Goal: Task Accomplishment & Management: Complete application form

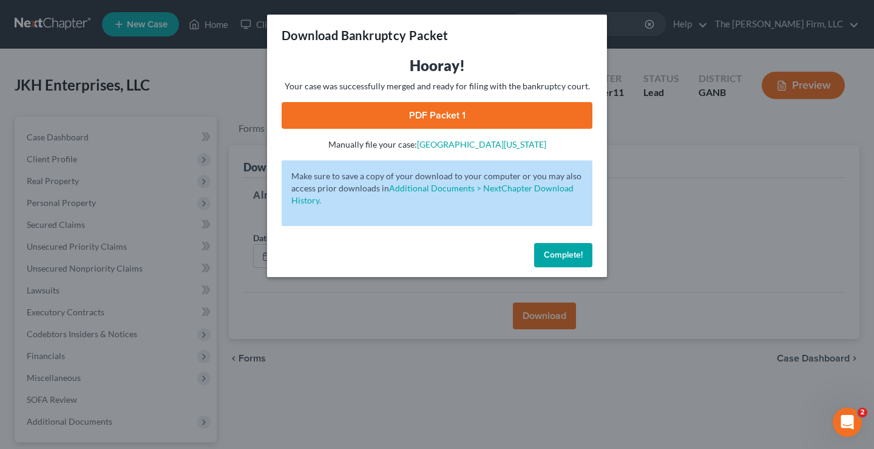
click at [559, 250] on span "Complete!" at bounding box center [563, 255] width 39 height 10
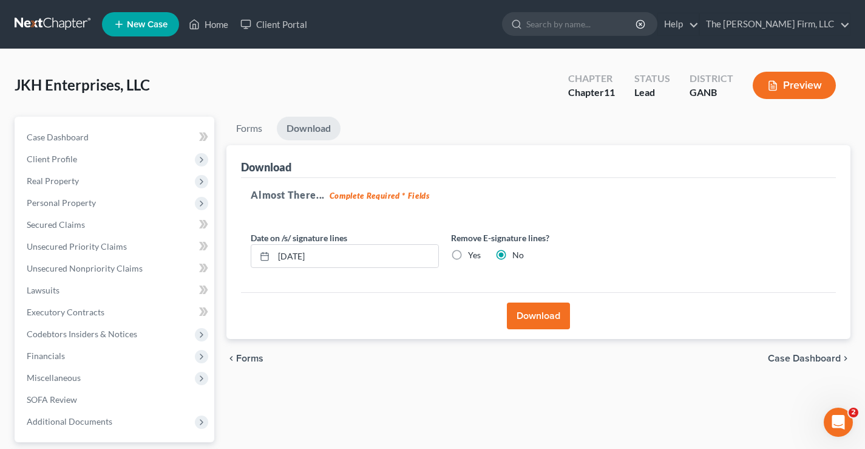
click at [189, 86] on div "JKH Enterprises, LLC Upgraded Chapter Chapter 11 Status Lead District GANB Prev…" at bounding box center [433, 90] width 836 height 53
click at [42, 21] on link at bounding box center [54, 24] width 78 height 22
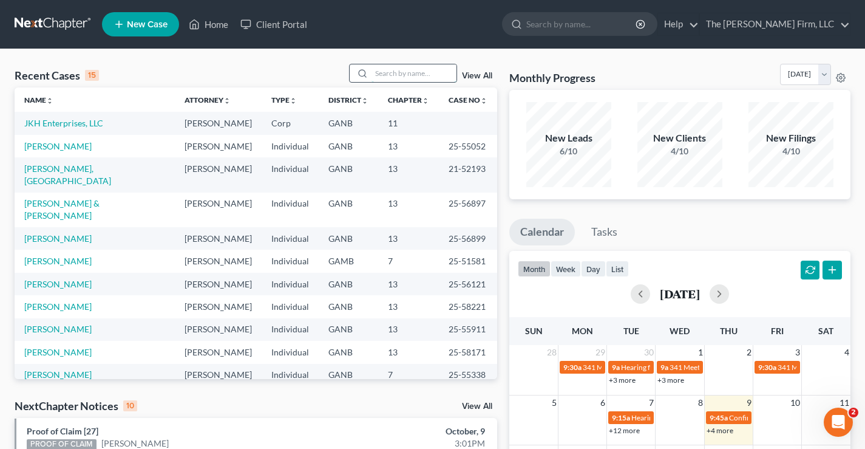
click at [392, 68] on input "search" at bounding box center [414, 73] width 85 height 18
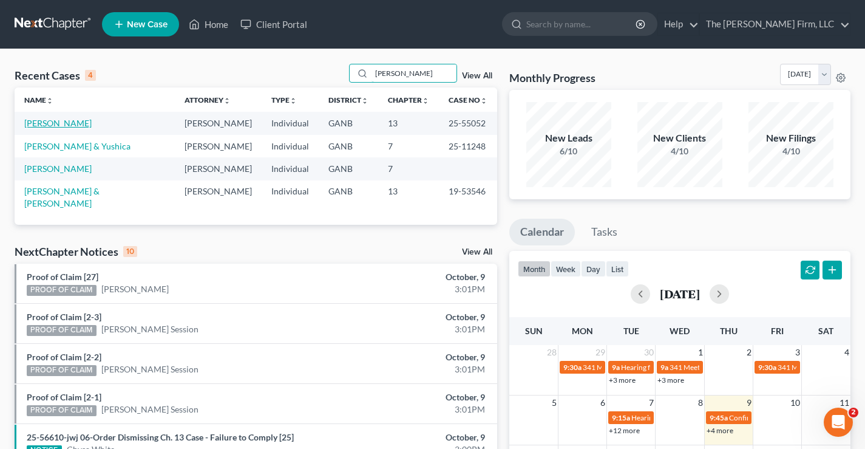
type input "Willis"
click at [51, 123] on link "Willis, Thomas" at bounding box center [57, 123] width 67 height 10
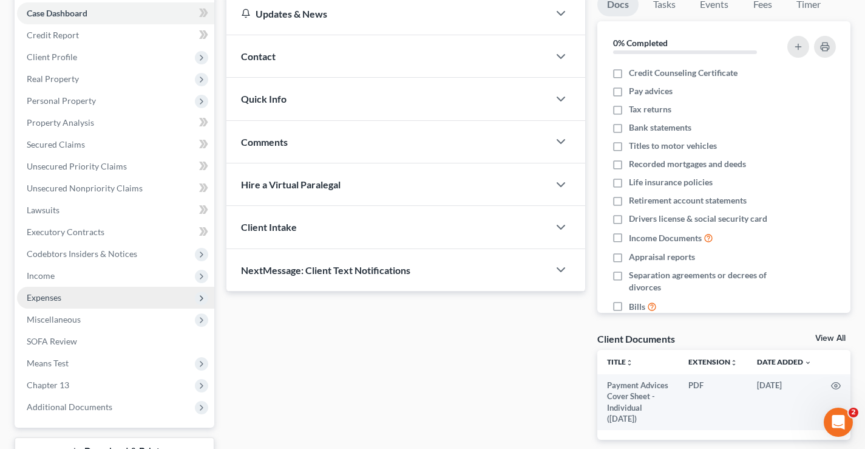
scroll to position [219, 0]
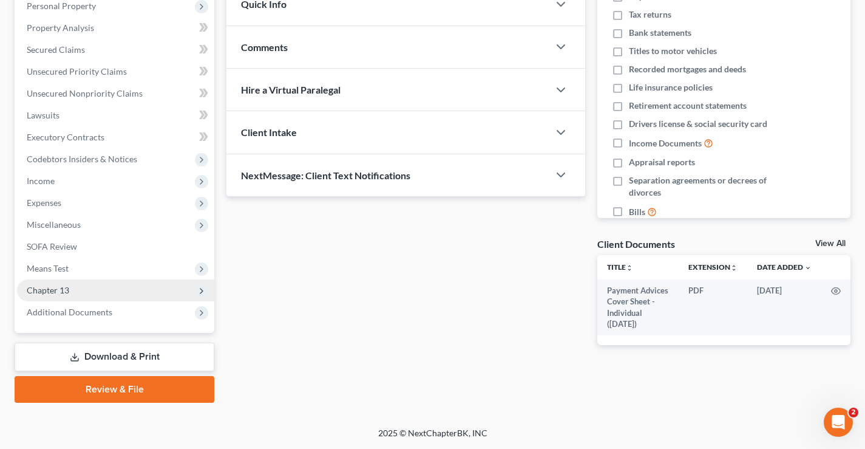
click at [59, 290] on span "Chapter 13" at bounding box center [48, 290] width 43 height 10
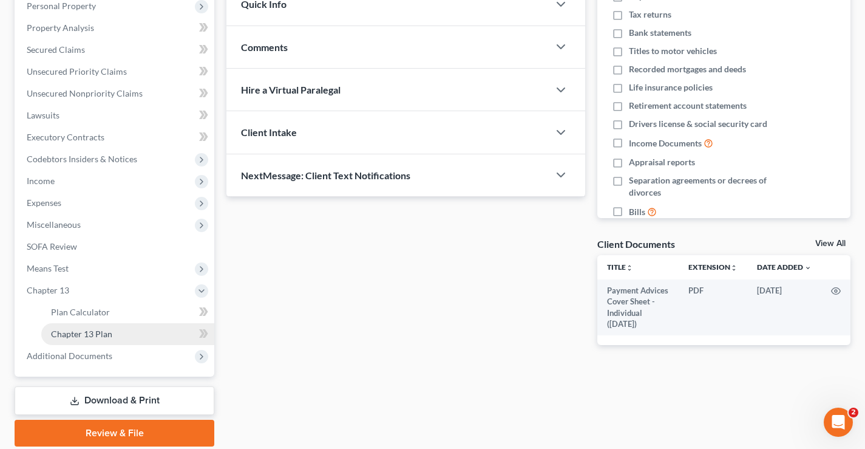
click at [67, 335] on span "Chapter 13 Plan" at bounding box center [81, 333] width 61 height 10
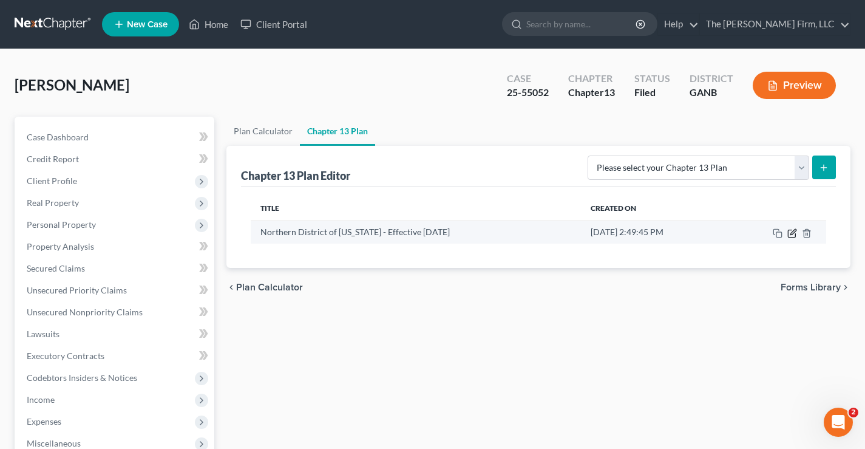
click at [792, 234] on icon "button" at bounding box center [793, 231] width 5 height 5
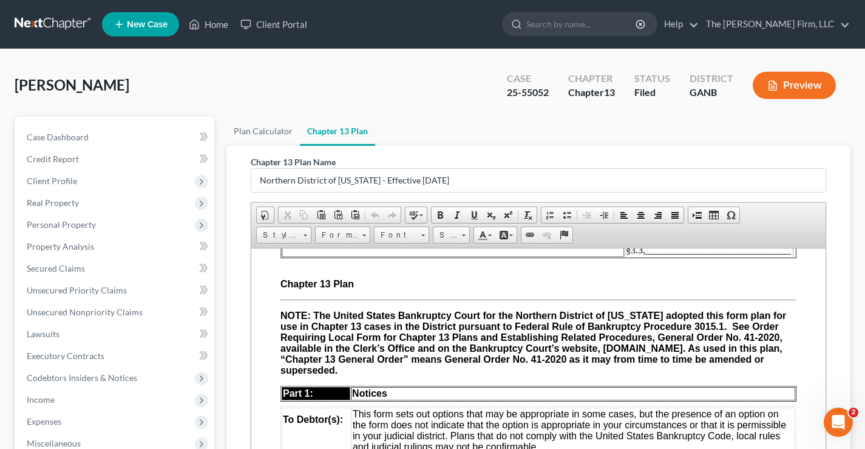
scroll to position [304, 0]
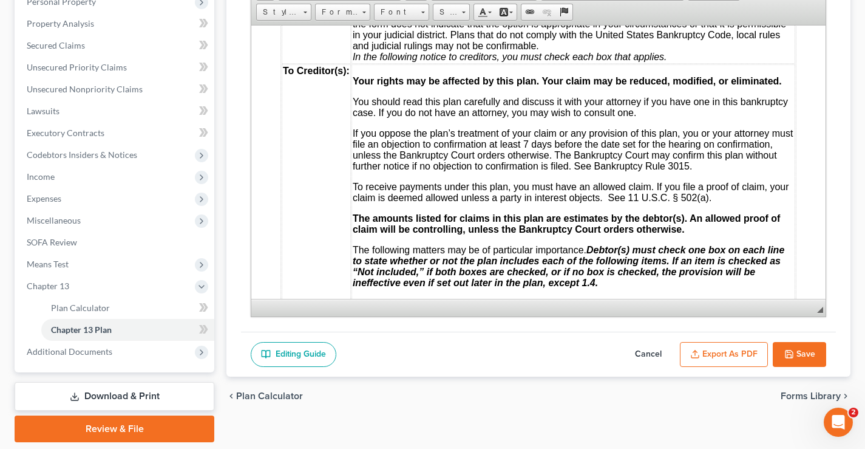
drag, startPoint x: 872, startPoint y: 162, endPoint x: 526, endPoint y: 223, distance: 351.4
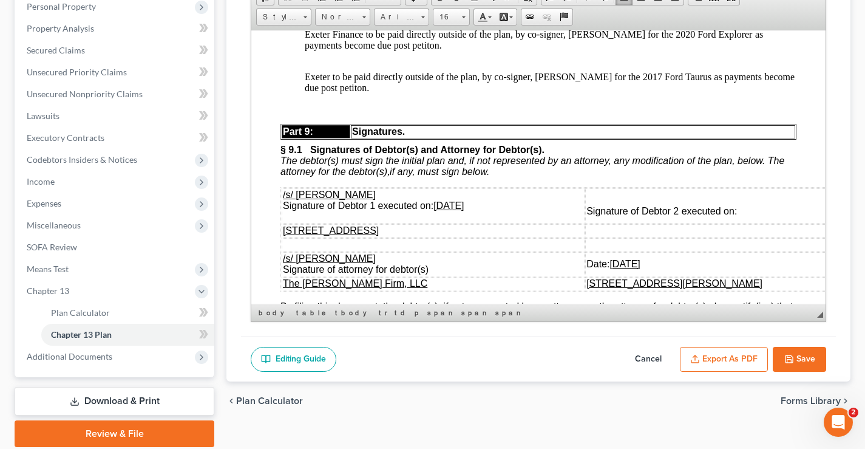
scroll to position [4600, 0]
click at [381, 92] on p "Exeter t o be paid directly outside of the plan, by co-signer, Kedarrious Epps …" at bounding box center [551, 81] width 492 height 22
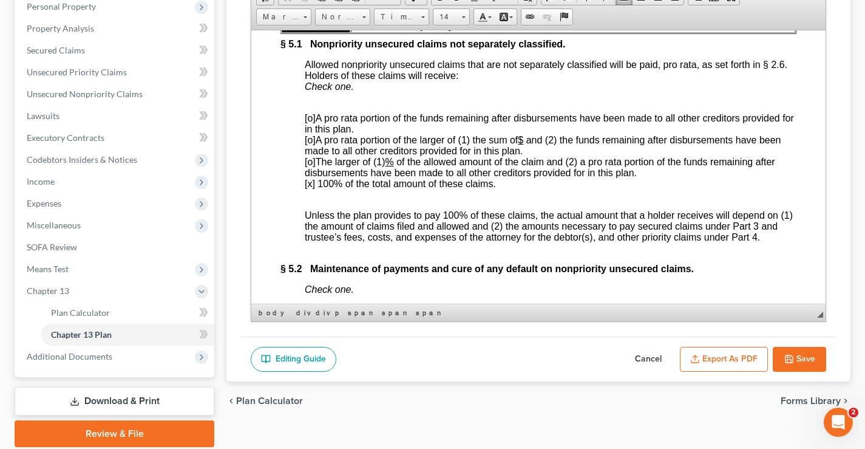
scroll to position [3507, 0]
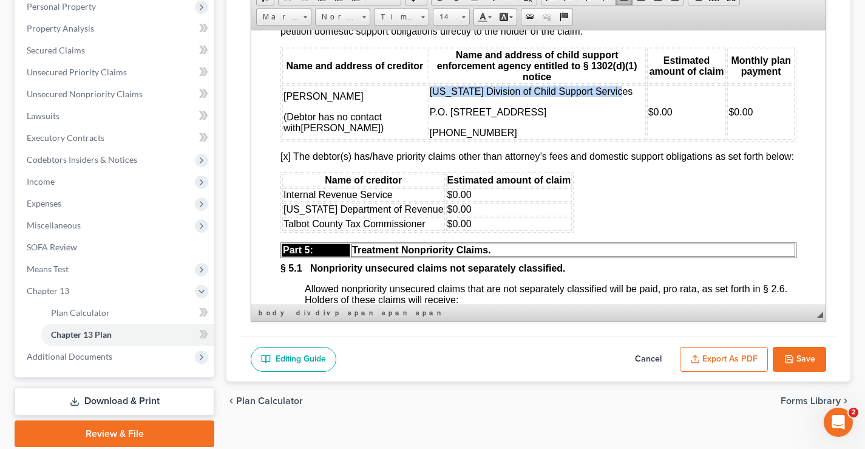
drag, startPoint x: 412, startPoint y: 140, endPoint x: 598, endPoint y: 140, distance: 186.4
click at [598, 97] on p "Georgia Division of Child Support Services" at bounding box center [537, 91] width 215 height 11
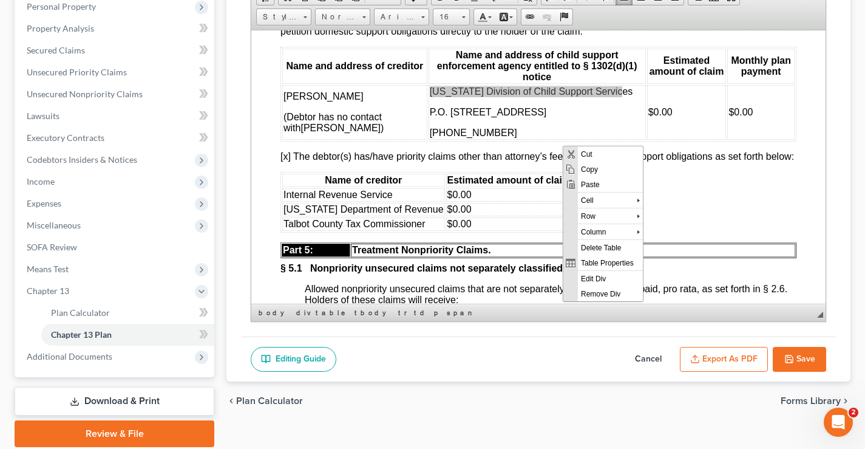
scroll to position [0, 0]
click at [590, 169] on span "Copy" at bounding box center [610, 168] width 65 height 15
copy span "Georgia Division of Child Support Services"
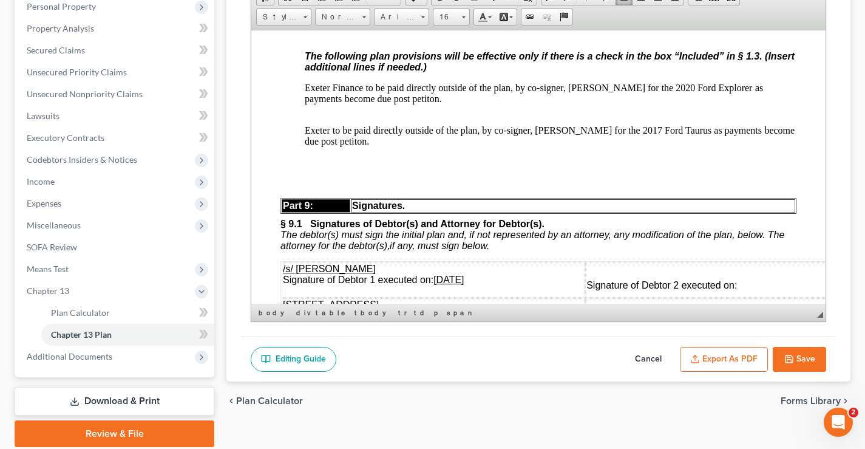
scroll to position [4661, 0]
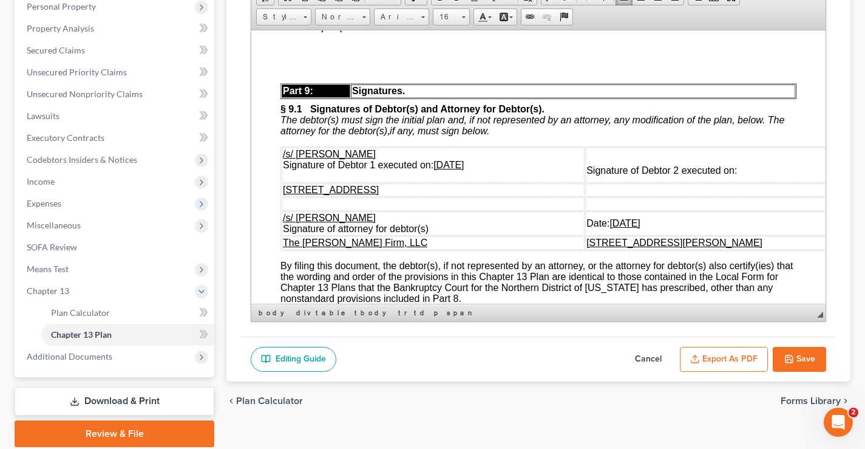
drag, startPoint x: 308, startPoint y: 108, endPoint x: 318, endPoint y: 107, distance: 9.7
click at [308, 52] on p at bounding box center [551, 46] width 492 height 11
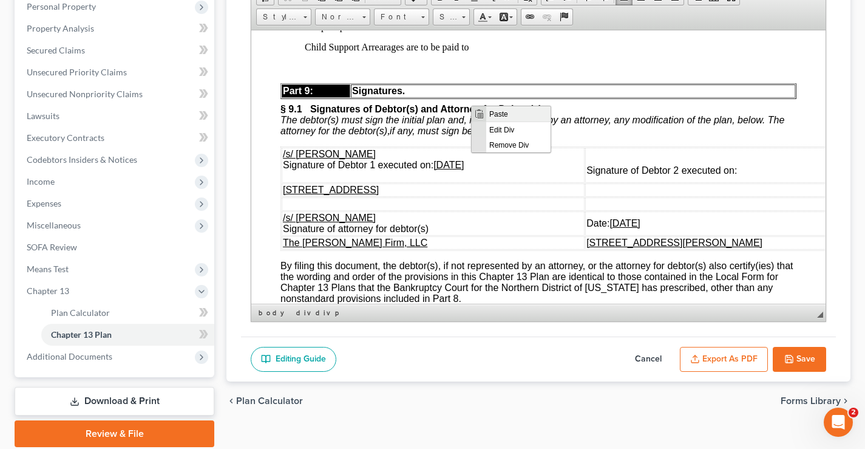
click at [502, 114] on span "Paste" at bounding box center [518, 113] width 64 height 15
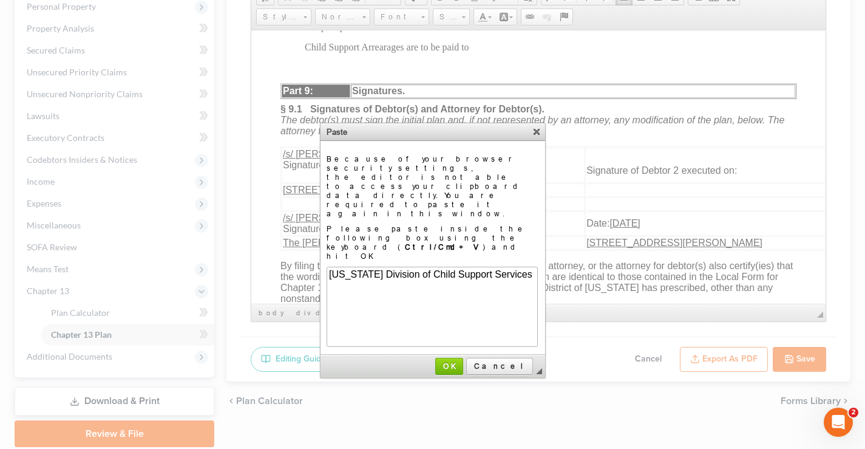
scroll to position [0, 0]
drag, startPoint x: 475, startPoint y: 313, endPoint x: 237, endPoint y: 157, distance: 284.6
click at [462, 361] on span "OK" at bounding box center [450, 365] width 26 height 9
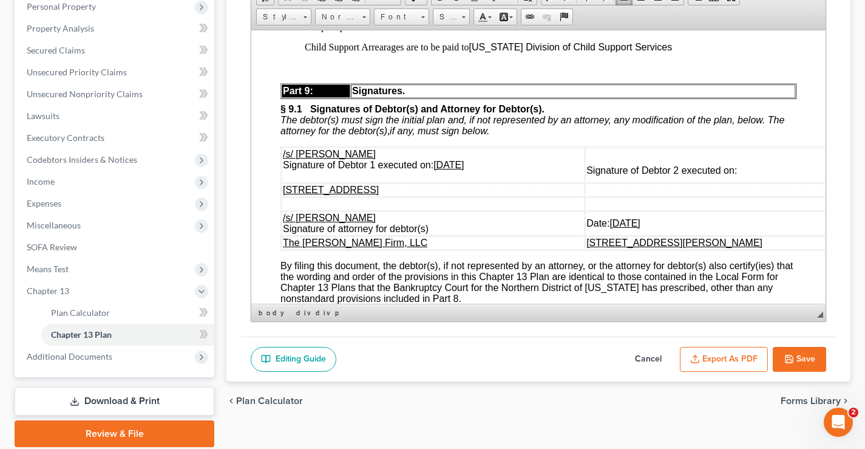
click at [305, 52] on p "Child Support Arrearages are to be paid to Georgia Division of Child Support Se…" at bounding box center [551, 46] width 492 height 11
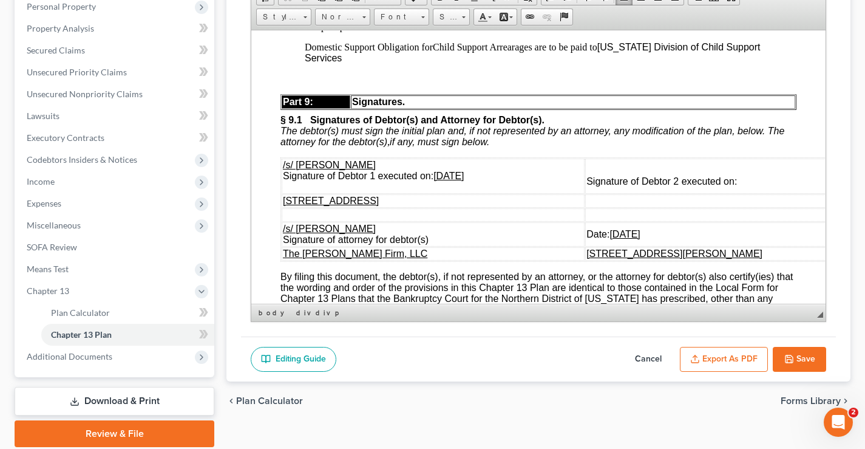
click at [440, 63] on p "Domestic Support Obligation for Child Support Arrearages are to be paid to Geor…" at bounding box center [551, 52] width 492 height 22
click at [459, 63] on p "Domestic Support Obligation for c hild Support Arrearages are to be paid to Geo…" at bounding box center [551, 52] width 492 height 22
click at [492, 63] on p "Domestic Support Obligation for c hild s upport Arrearages are to be paid to Ge…" at bounding box center [551, 52] width 492 height 22
click at [595, 63] on p "Domestic Support Obligation for c hild s upport a rrearages are to be paid to G…" at bounding box center [551, 52] width 492 height 22
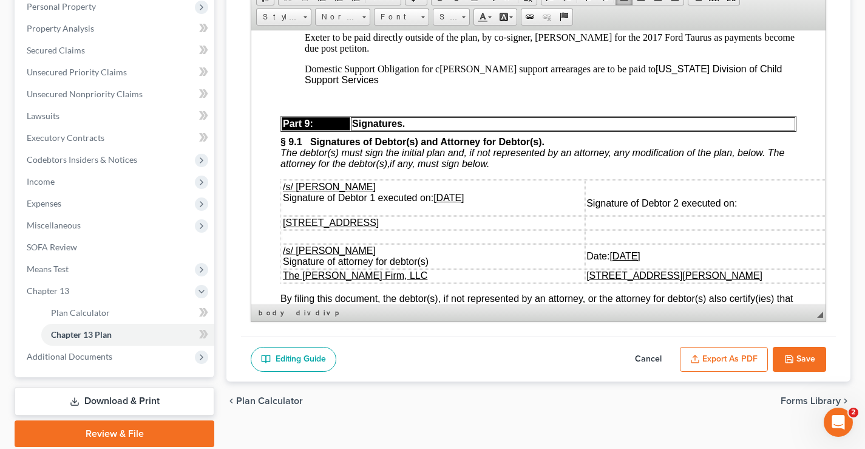
scroll to position [4539, 0]
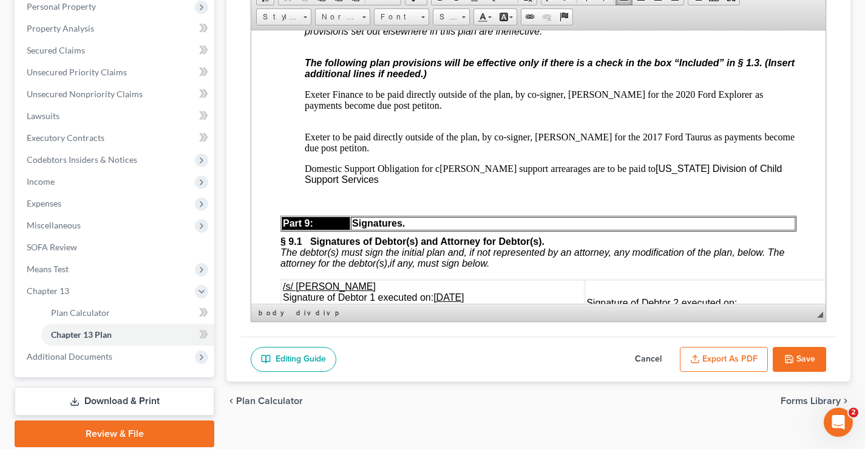
click at [778, 184] on span "Georgia Division of Child Support Services" at bounding box center [543, 173] width 477 height 21
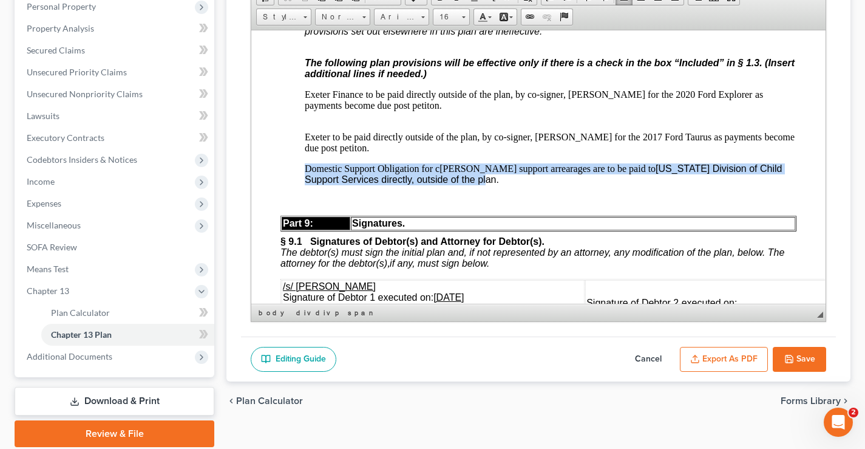
drag, startPoint x: 421, startPoint y: 240, endPoint x: 304, endPoint y: 230, distance: 118.3
click at [423, 18] on span at bounding box center [423, 17] width 4 height 2
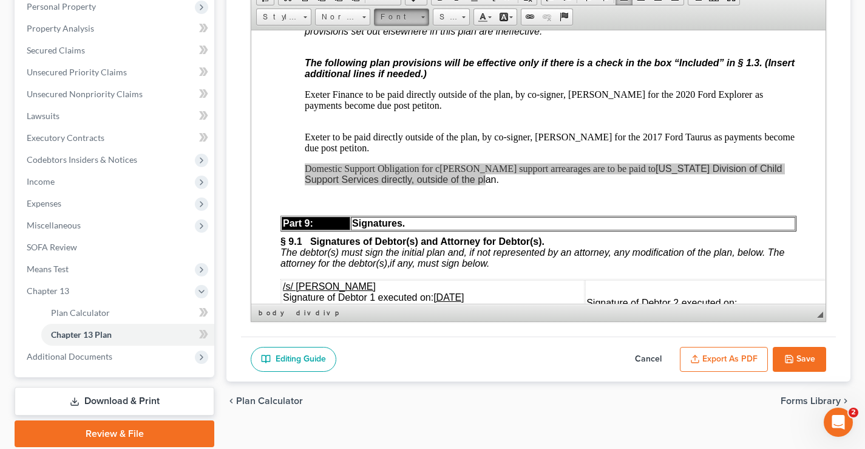
scroll to position [0, 0]
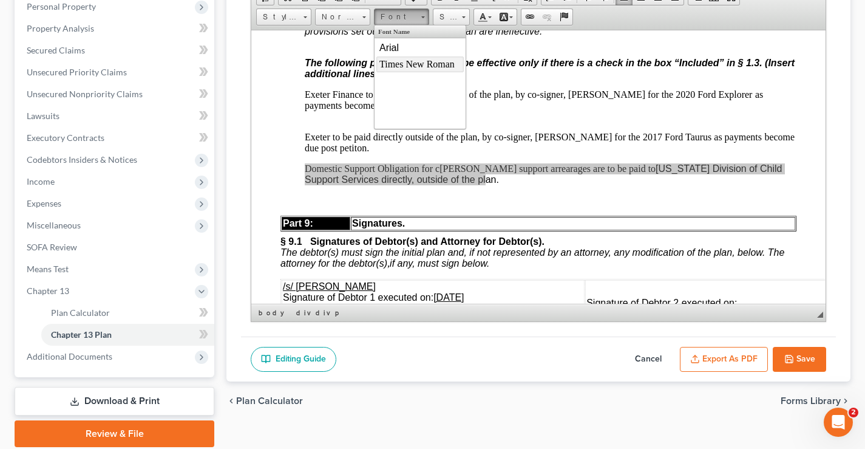
click at [398, 63] on span "Times New Roman" at bounding box center [416, 63] width 75 height 10
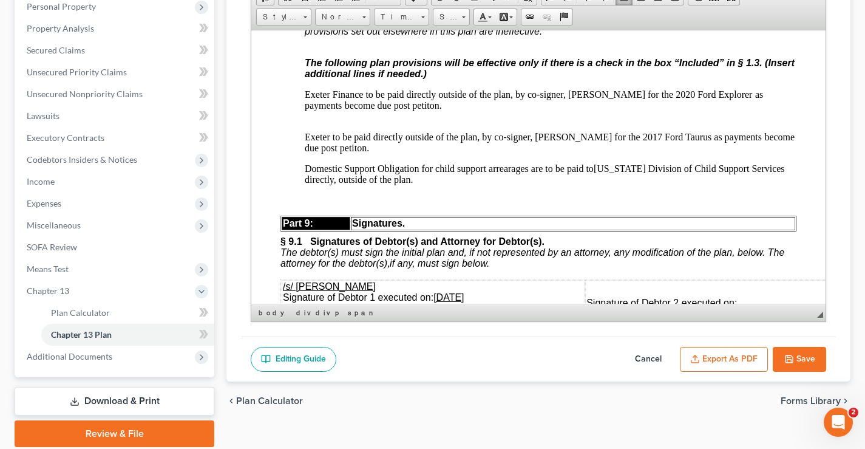
click at [424, 185] on p "Domestic Support Obligation for child support arrearages are to be paid to Geor…" at bounding box center [551, 174] width 492 height 22
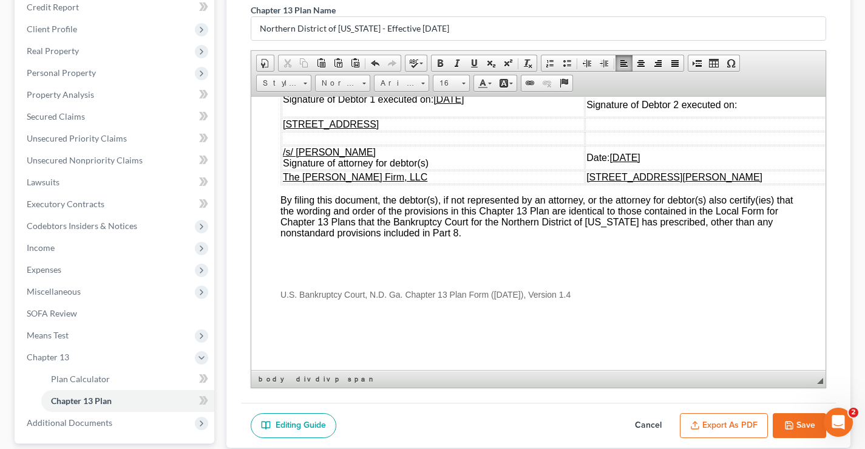
scroll to position [4873, 0]
click at [794, 423] on icon "button" at bounding box center [789, 425] width 10 height 10
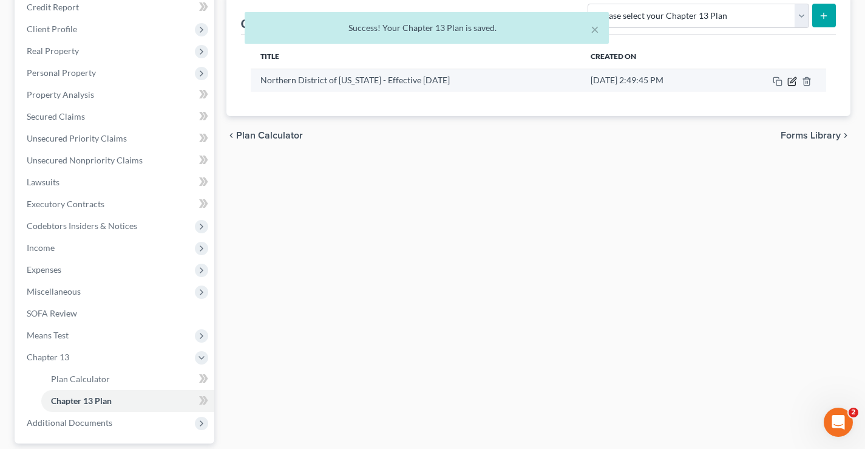
click at [793, 81] on icon "button" at bounding box center [793, 79] width 5 height 5
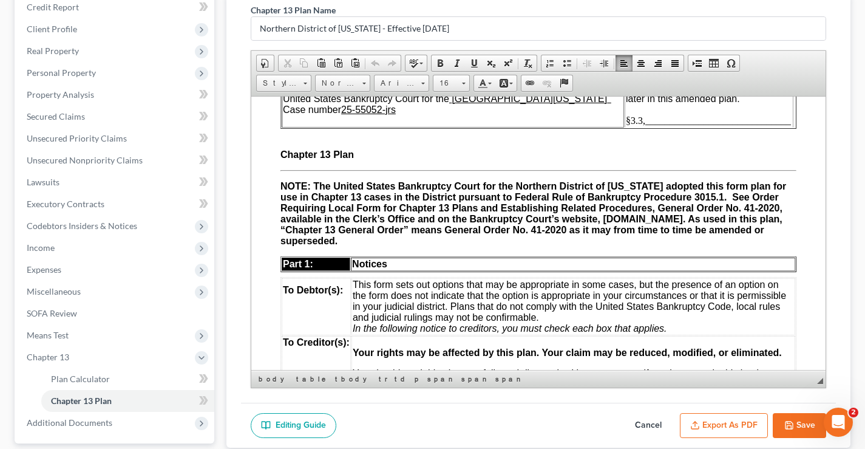
scroll to position [77, 0]
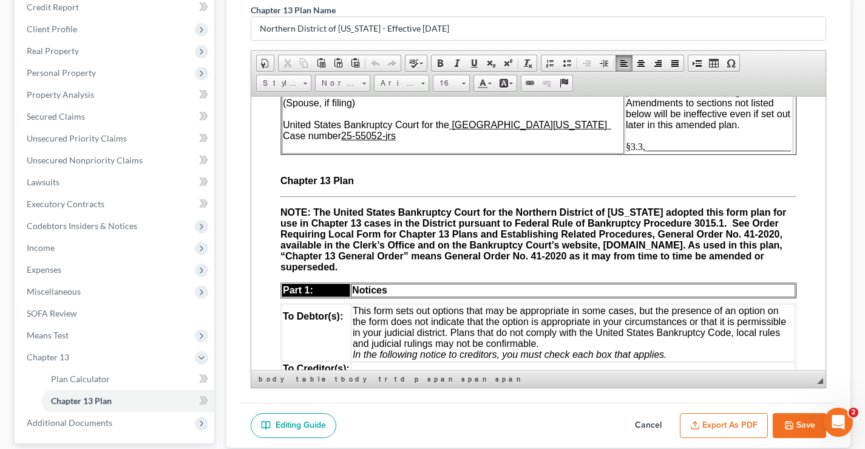
click at [634, 146] on span "§3.3,______________________________" at bounding box center [708, 146] width 165 height 10
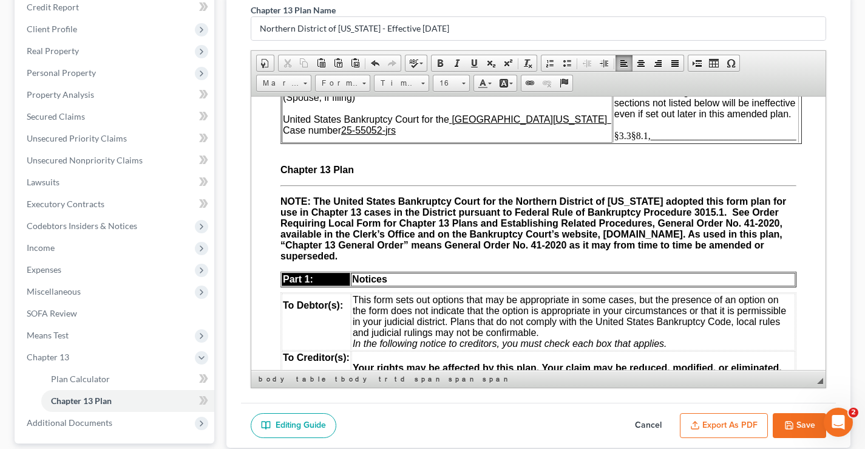
click at [616, 134] on span "§3.3§8.1,______________________________" at bounding box center [705, 135] width 182 height 10
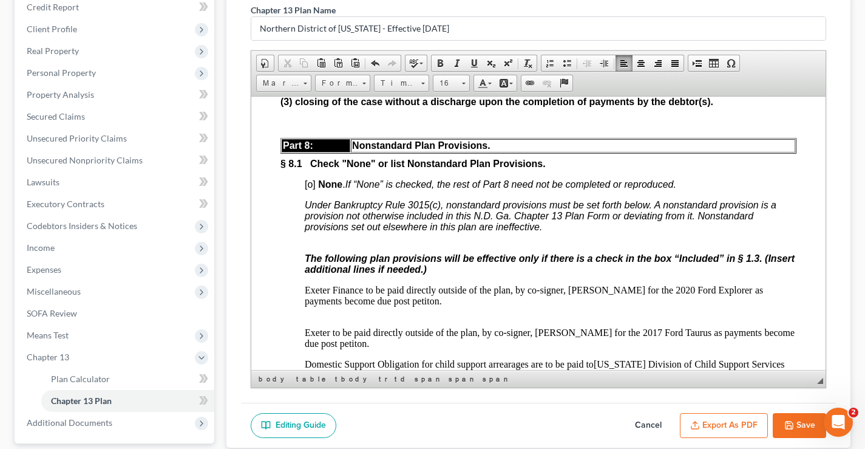
scroll to position [4437, 0]
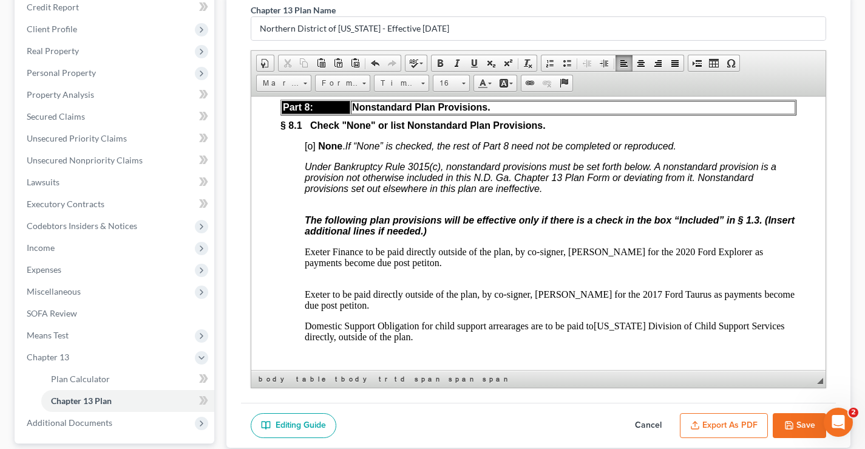
click at [800, 420] on button "Save" at bounding box center [799, 426] width 53 height 26
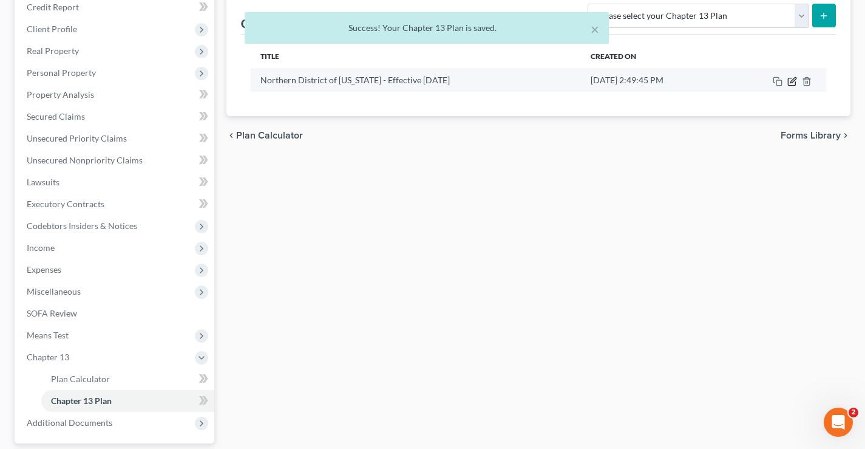
click at [791, 82] on icon "button" at bounding box center [793, 79] width 5 height 5
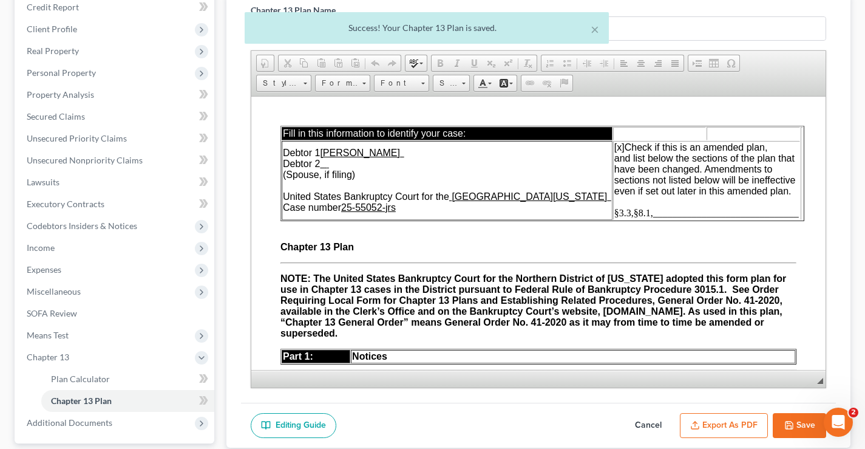
scroll to position [0, 0]
click at [715, 426] on button "Export as PDF" at bounding box center [724, 426] width 88 height 26
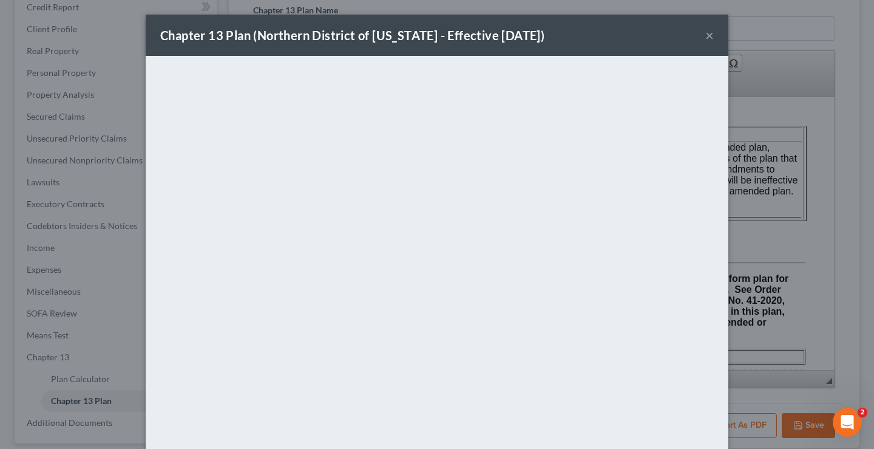
click at [706, 37] on button "×" at bounding box center [710, 35] width 9 height 15
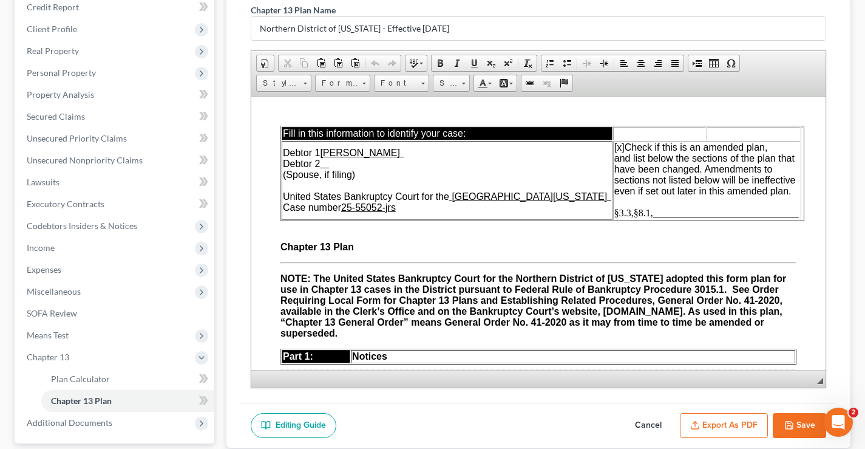
click at [792, 422] on icon "button" at bounding box center [789, 425] width 10 height 10
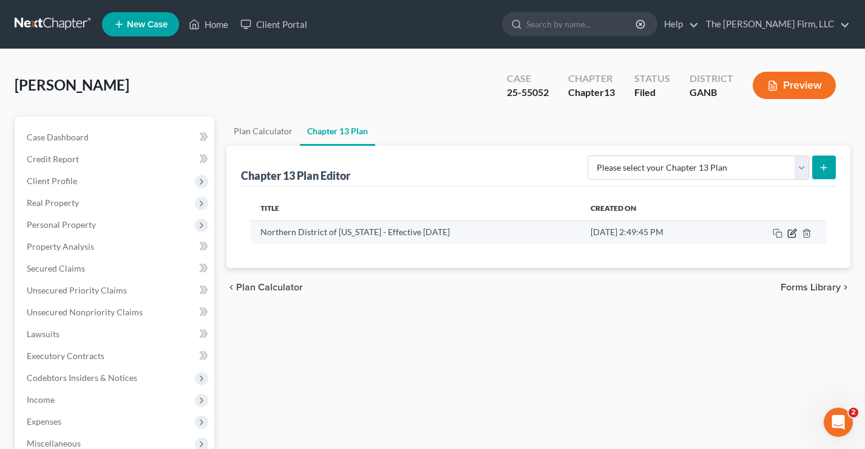
click at [792, 234] on icon "button" at bounding box center [793, 231] width 5 height 5
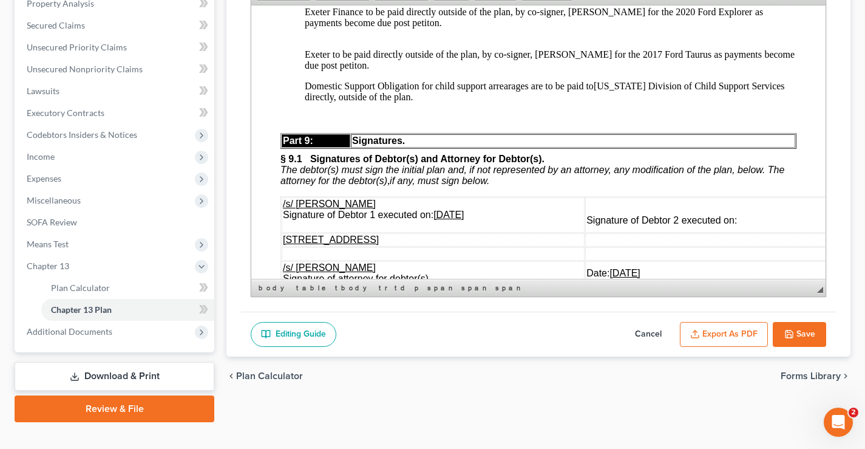
scroll to position [4558, 0]
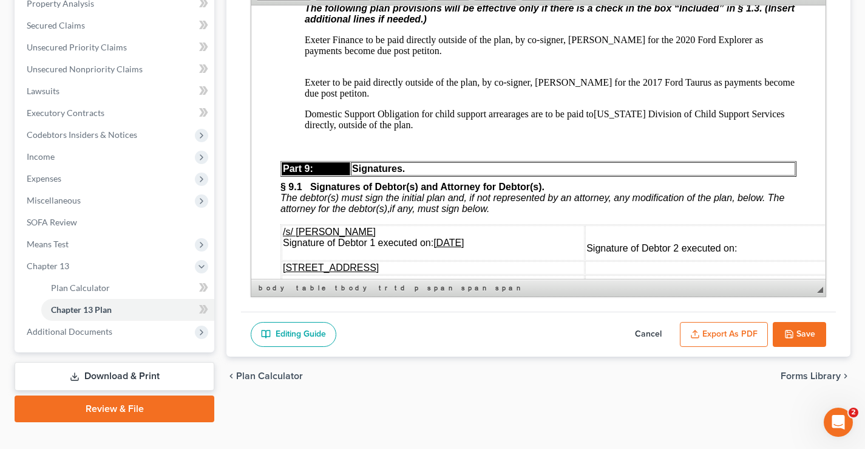
click at [413, 129] on span "Georgia Division of Child Support Services directly, outside of the plan." at bounding box center [545, 118] width 480 height 21
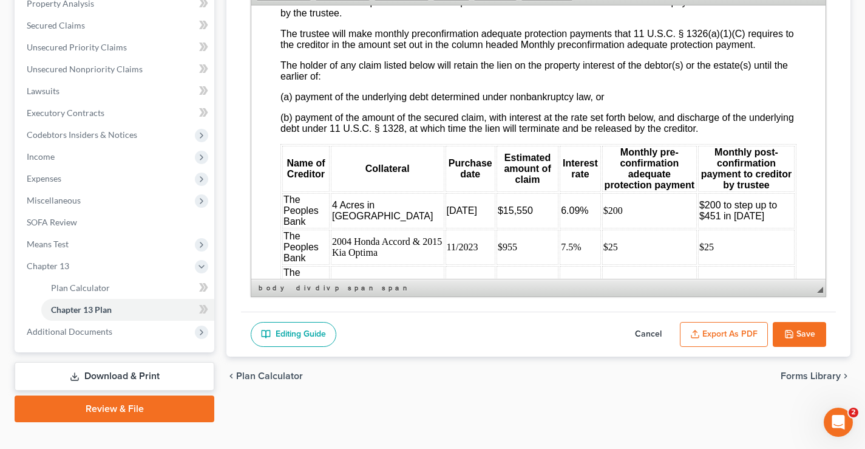
scroll to position [2276, 0]
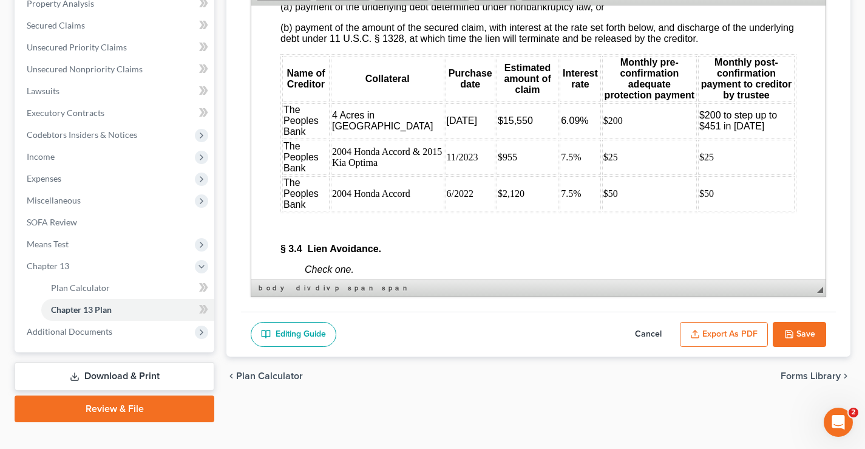
click at [805, 335] on button "Save" at bounding box center [799, 335] width 53 height 26
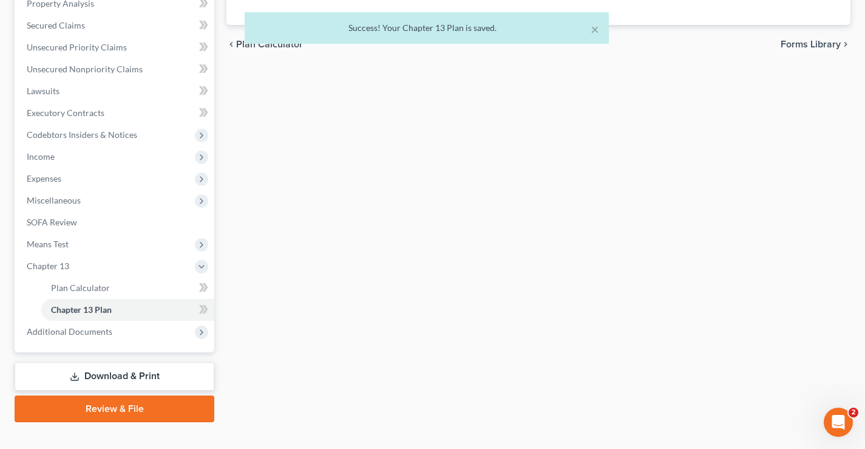
scroll to position [0, 0]
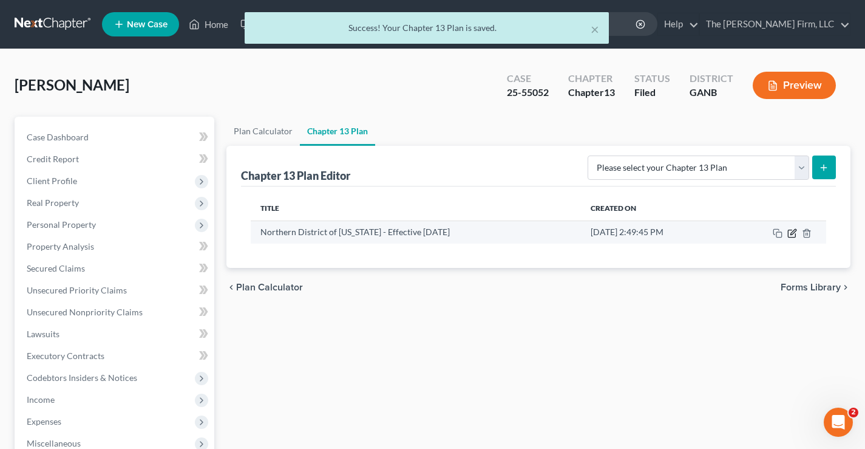
click at [792, 233] on icon "button" at bounding box center [793, 231] width 5 height 5
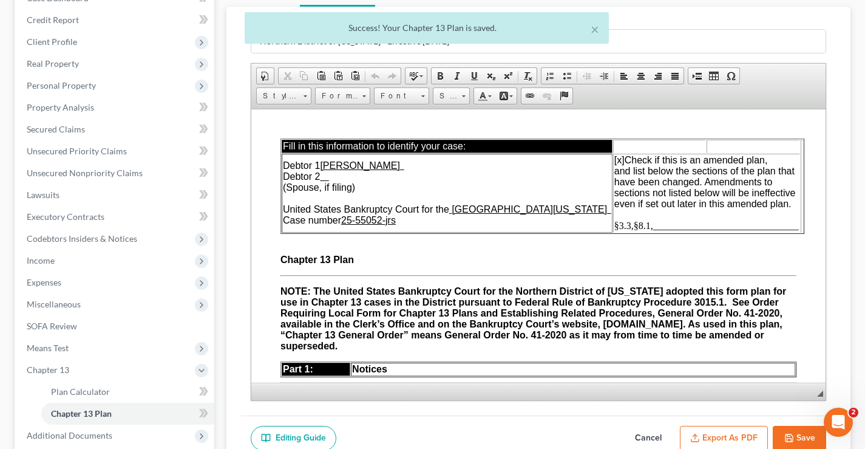
scroll to position [200, 0]
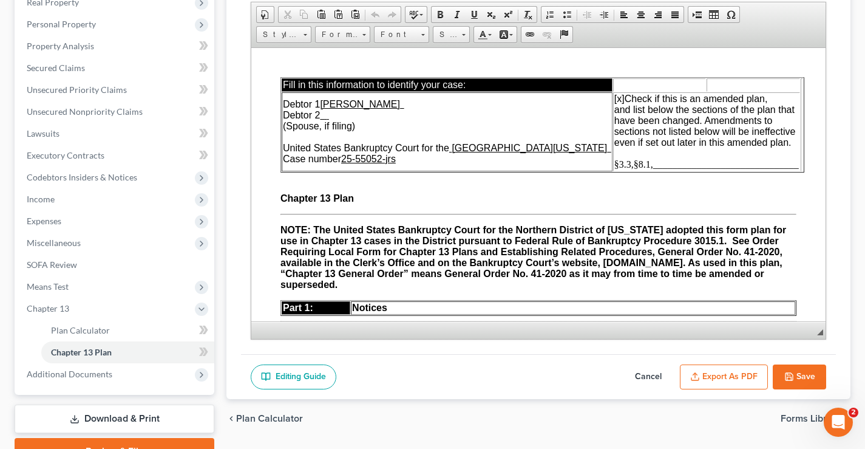
click at [733, 378] on button "Export as PDF" at bounding box center [724, 377] width 88 height 26
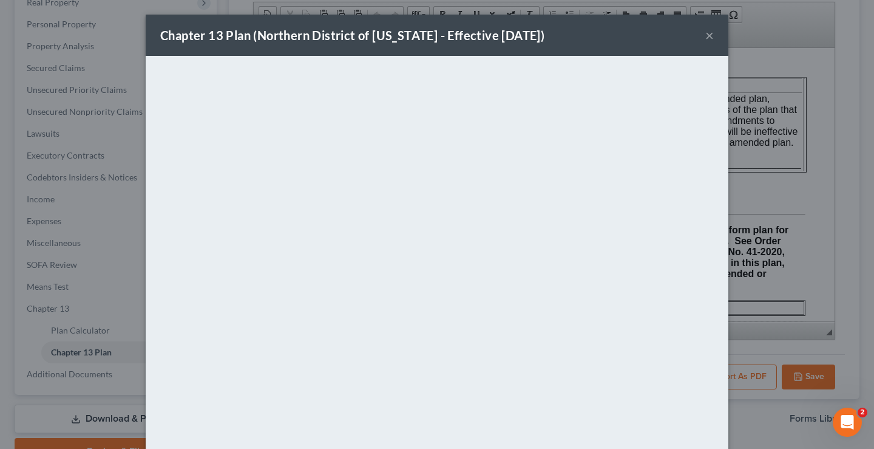
click at [706, 36] on button "×" at bounding box center [710, 35] width 9 height 15
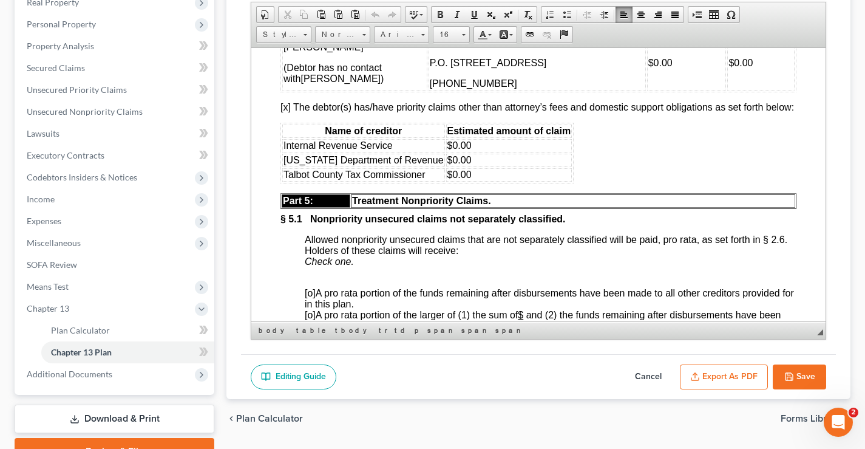
scroll to position [3485, 0]
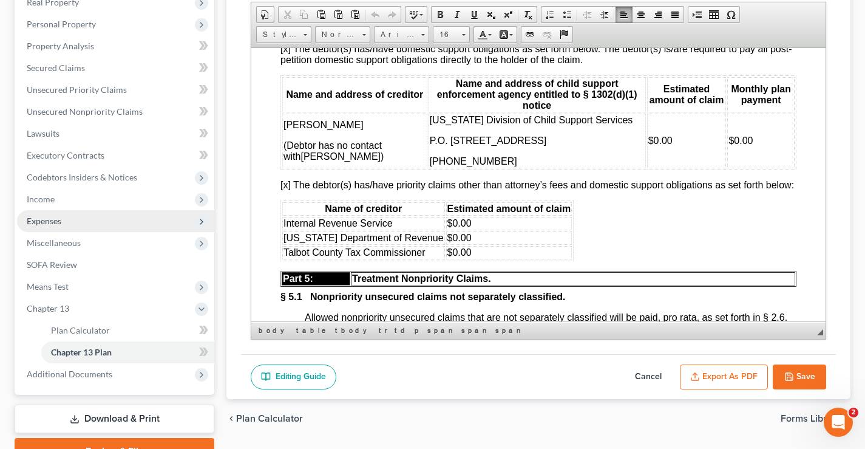
click at [49, 222] on span "Expenses" at bounding box center [44, 221] width 35 height 10
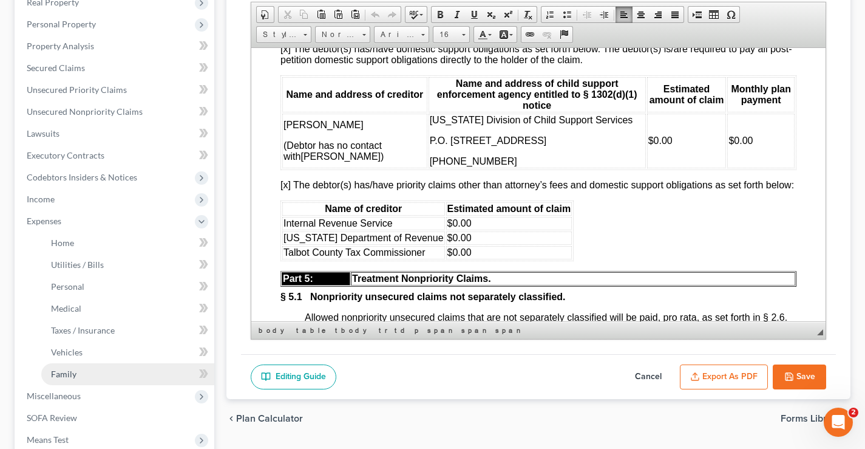
click at [58, 370] on span "Family" at bounding box center [64, 374] width 26 height 10
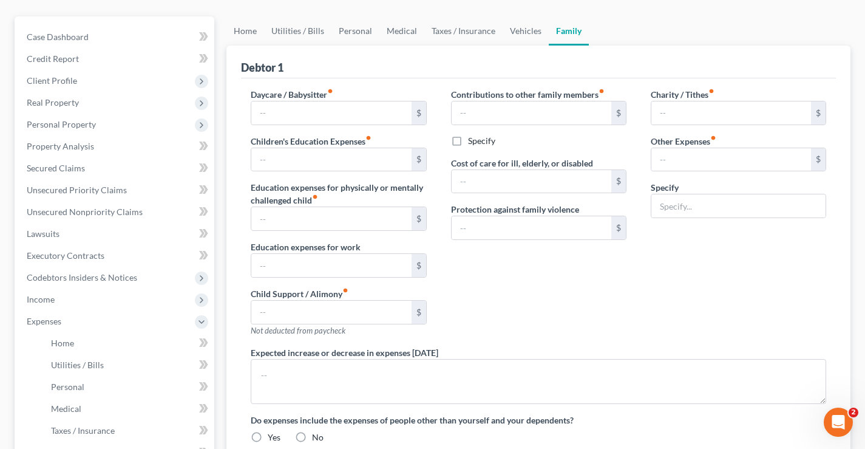
type input "0.00"
type input "53.00"
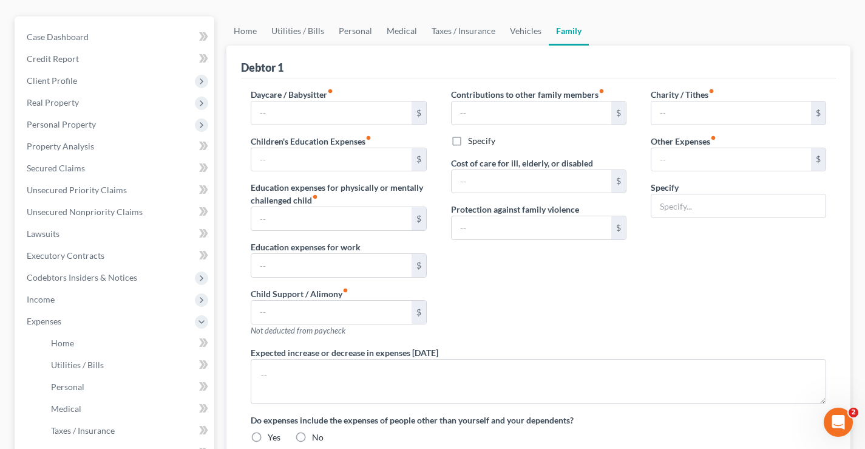
type input "0.00"
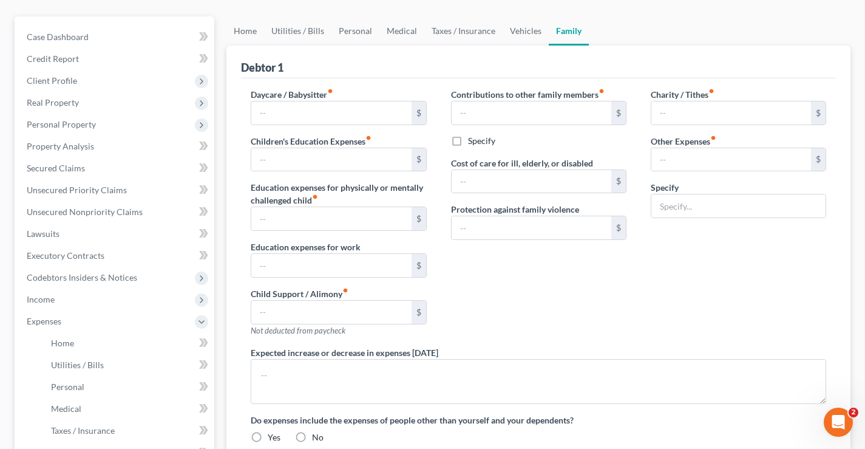
radio input "true"
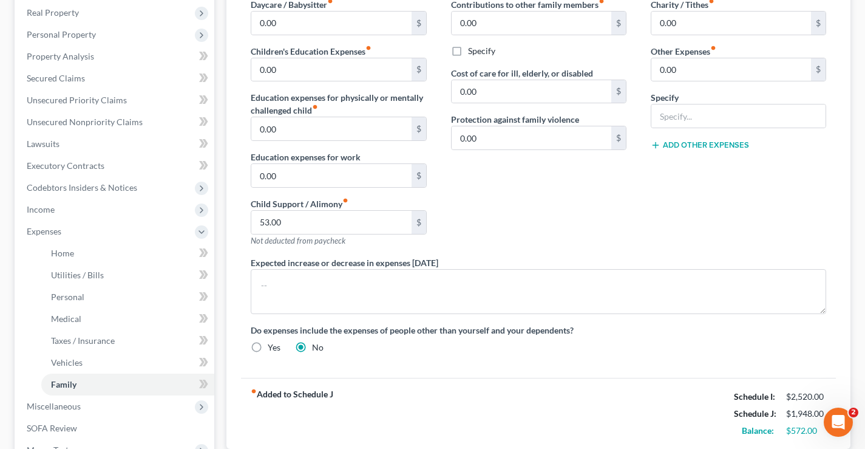
scroll to position [304, 0]
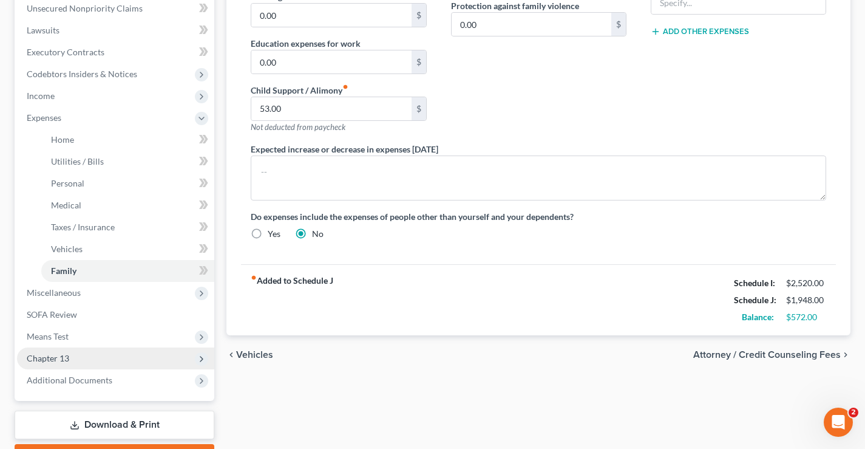
click at [36, 354] on span "Chapter 13" at bounding box center [48, 358] width 43 height 10
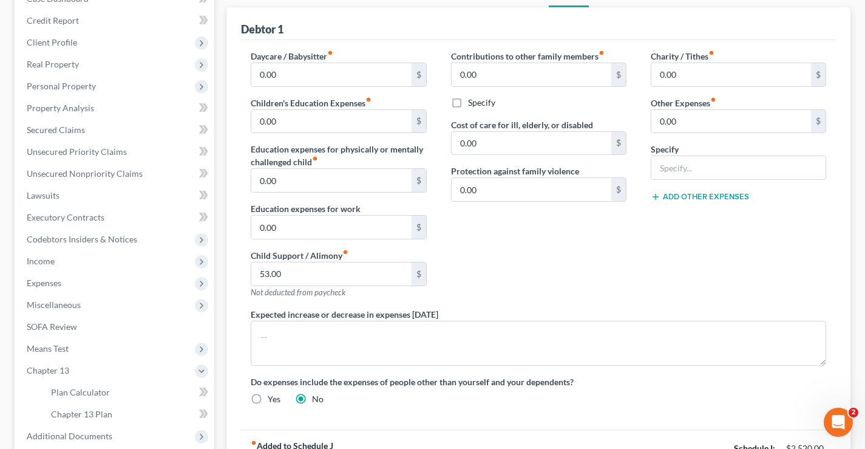
scroll to position [275, 0]
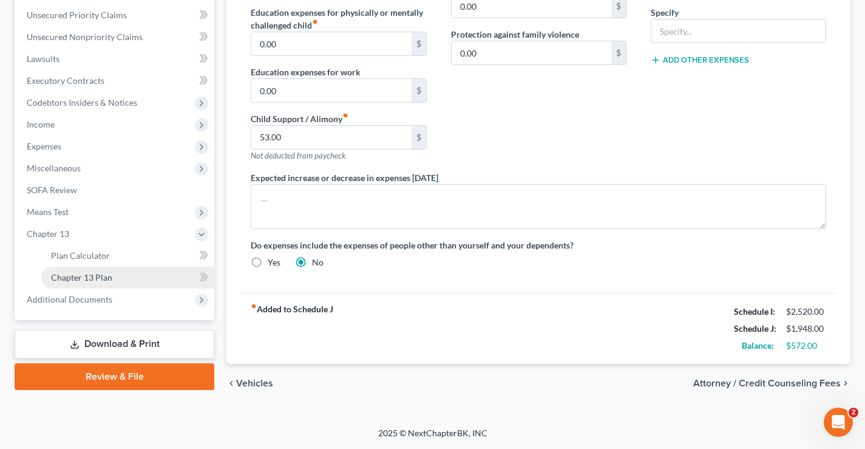
click at [93, 280] on span "Chapter 13 Plan" at bounding box center [81, 277] width 61 height 10
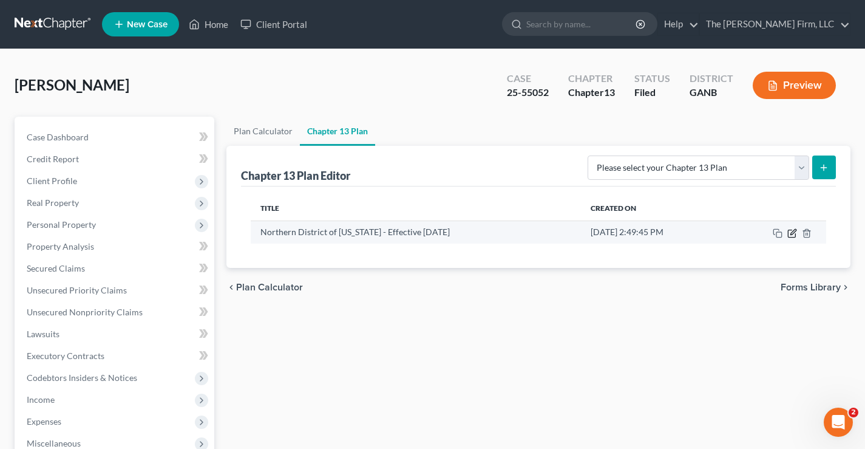
click at [791, 235] on icon "button" at bounding box center [793, 233] width 10 height 10
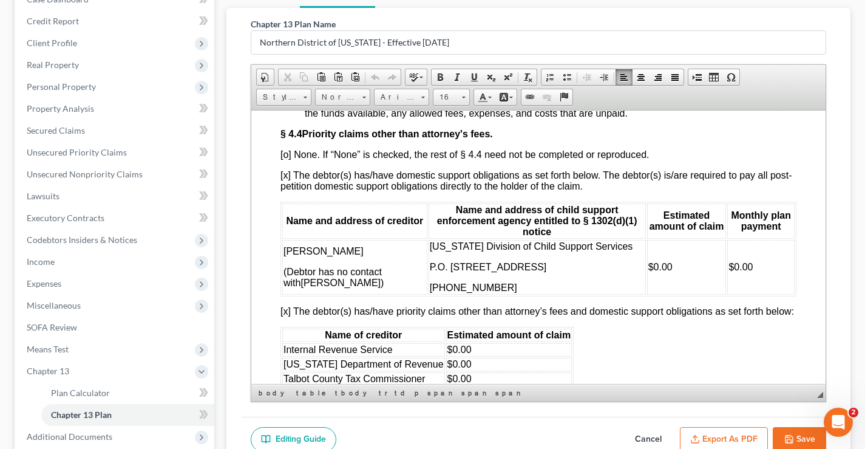
scroll to position [3434, 0]
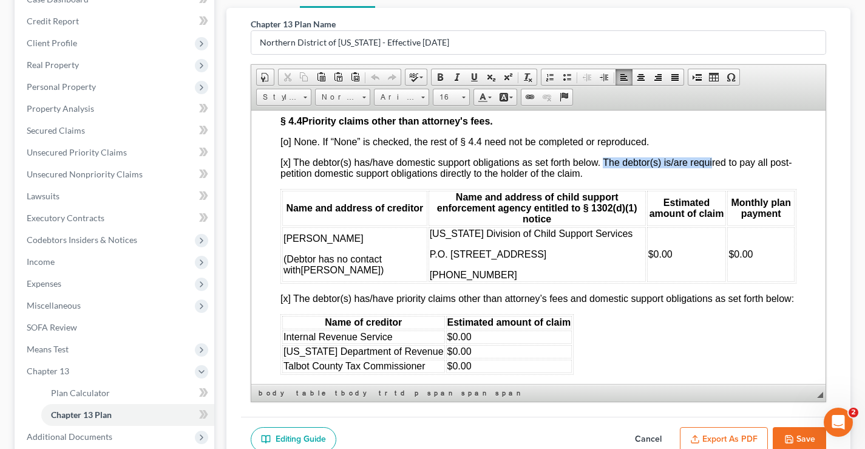
drag, startPoint x: 602, startPoint y: 206, endPoint x: 713, endPoint y: 206, distance: 110.5
click at [713, 178] on font "[x] The debtor(s) has/have domestic support obligations as set forth below. The…" at bounding box center [537, 167] width 512 height 21
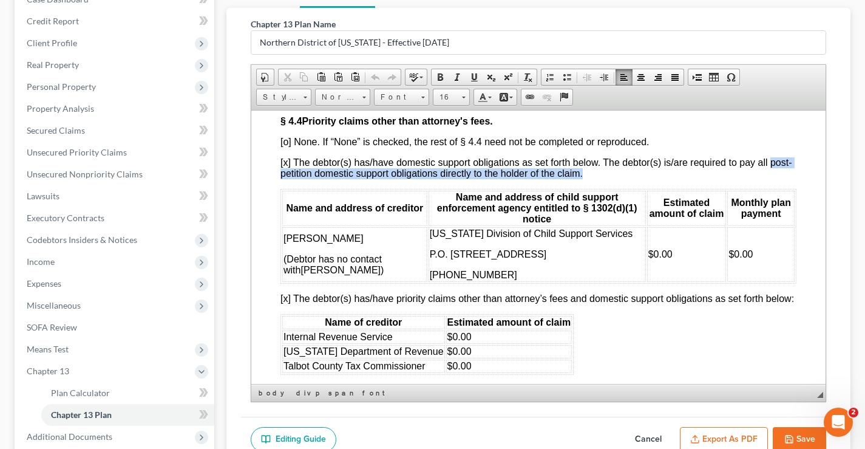
drag, startPoint x: 276, startPoint y: 220, endPoint x: 606, endPoint y: 221, distance: 330.3
click at [607, 179] on p "[x] The debtor(s) has/have domestic support obligations as set forth below. The…" at bounding box center [539, 168] width 516 height 22
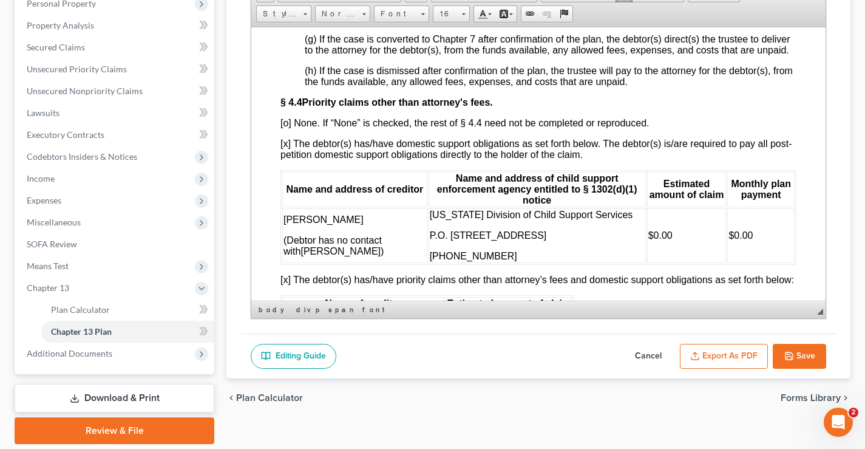
scroll to position [3460, 0]
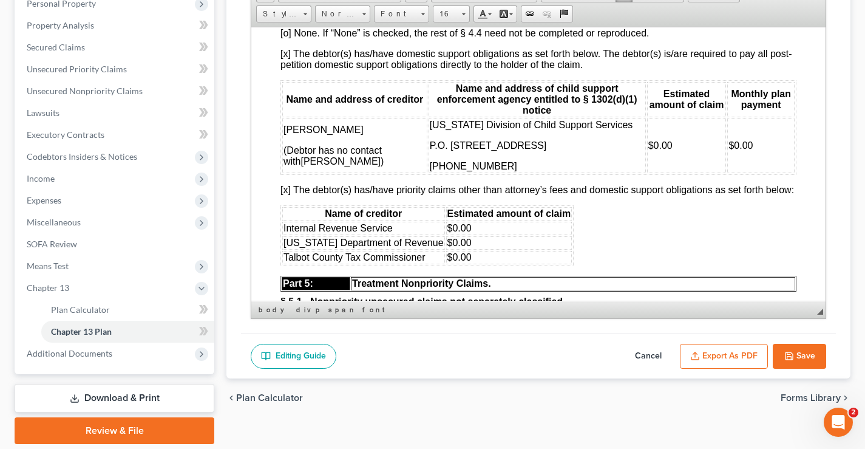
drag, startPoint x: 412, startPoint y: 174, endPoint x: 556, endPoint y: 196, distance: 145.0
click at [556, 172] on td "Georgia Division of Child Support Services P.O. Box 96, Talbotton, GA 31827 (70…" at bounding box center [537, 145] width 217 height 55
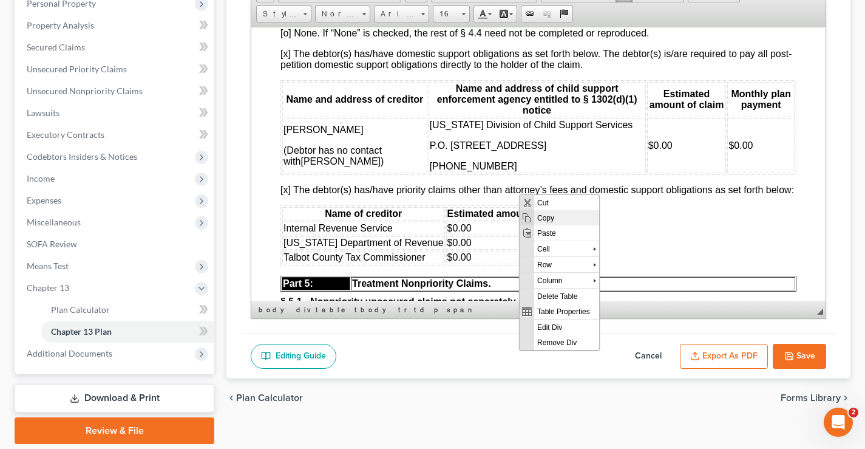
click at [549, 220] on span "Copy" at bounding box center [566, 216] width 65 height 15
copy td "Georgia Division of Child Support Services P.O. Box 96, Talbotton, GA 31827"
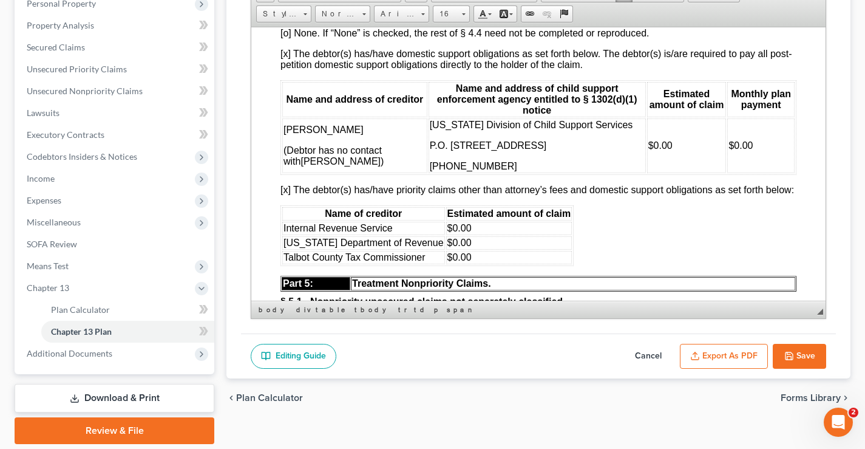
click at [478, 171] on p "(706) 665-8524" at bounding box center [537, 165] width 215 height 11
